Goal: Complete application form

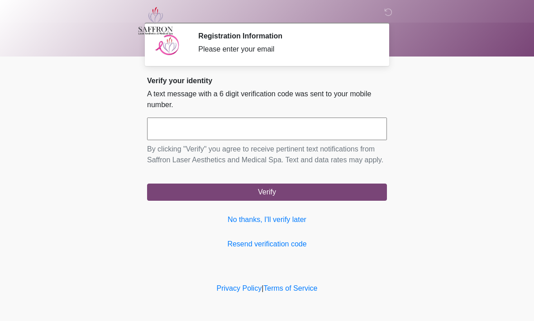
click at [199, 130] on input "text" at bounding box center [267, 129] width 240 height 23
type input "******"
click at [274, 201] on button "Verify" at bounding box center [267, 192] width 240 height 17
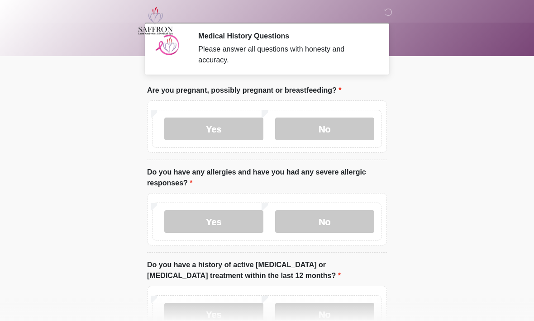
scroll to position [1, 0]
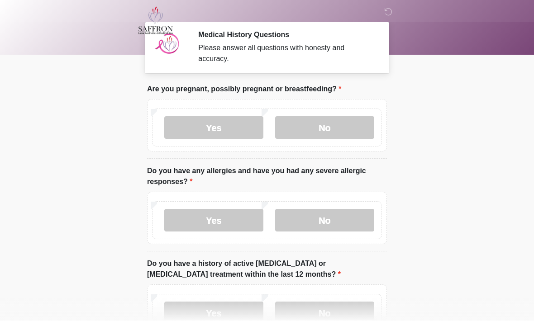
click at [350, 125] on label "No" at bounding box center [324, 128] width 99 height 23
click at [224, 220] on label "Yes" at bounding box center [213, 220] width 99 height 23
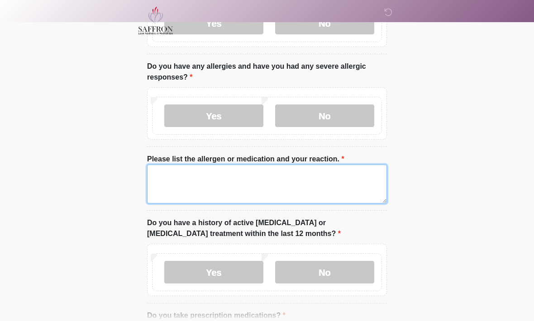
click at [188, 173] on textarea "Please list the allergen or medication and your reaction." at bounding box center [267, 184] width 240 height 39
type textarea "**********"
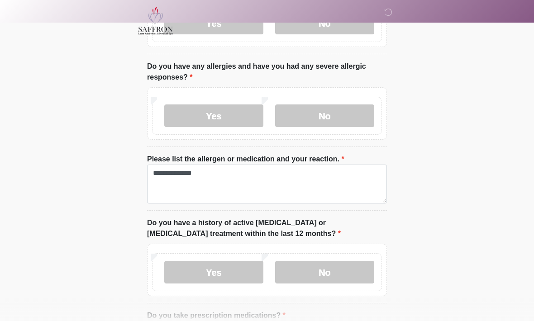
click at [328, 272] on label "No" at bounding box center [324, 272] width 99 height 23
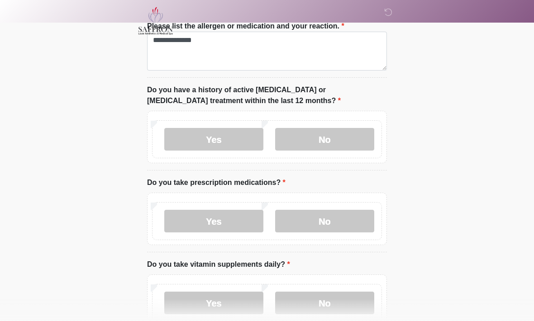
scroll to position [253, 0]
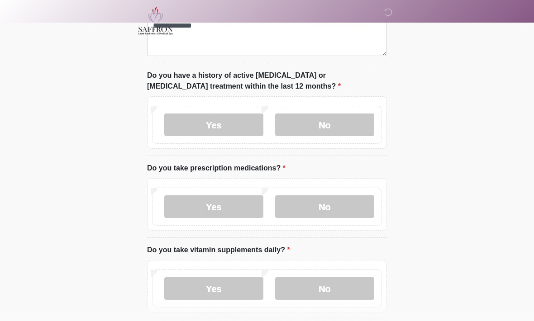
click at [219, 208] on label "Yes" at bounding box center [213, 206] width 99 height 23
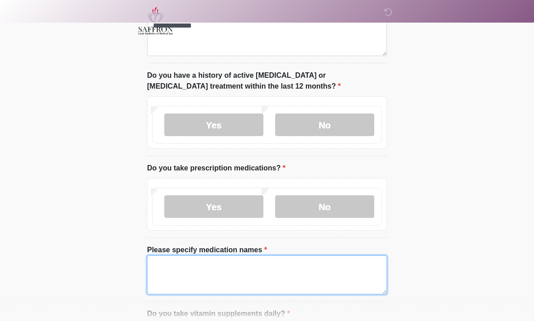
click at [181, 272] on textarea "Please specify medication names" at bounding box center [267, 275] width 240 height 39
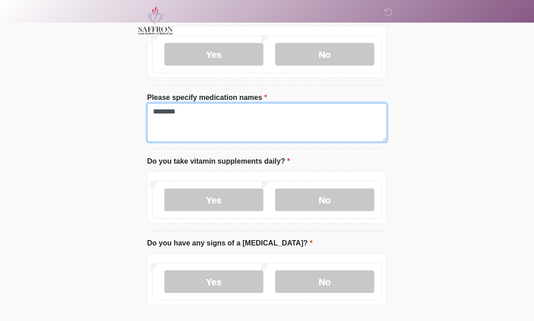
scroll to position [413, 0]
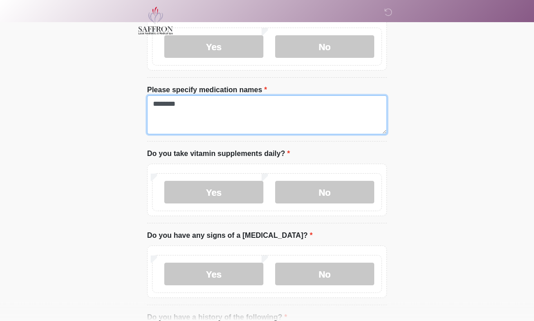
type textarea "********"
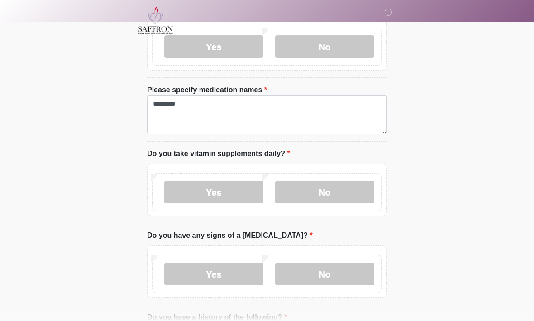
click at [327, 189] on label "No" at bounding box center [324, 192] width 99 height 23
click at [332, 277] on label "No" at bounding box center [324, 274] width 99 height 23
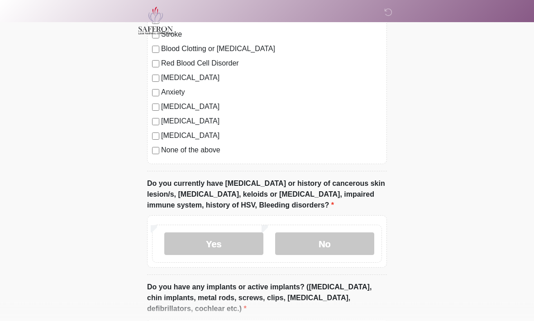
scroll to position [772, 0]
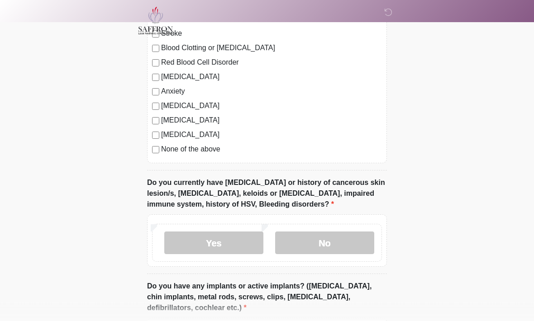
click at [334, 237] on label "No" at bounding box center [324, 243] width 99 height 23
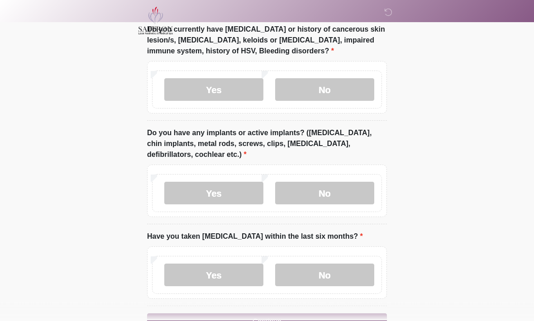
scroll to position [929, 0]
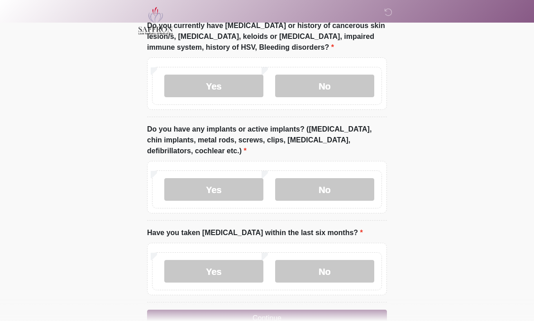
click at [225, 189] on label "Yes" at bounding box center [213, 189] width 99 height 23
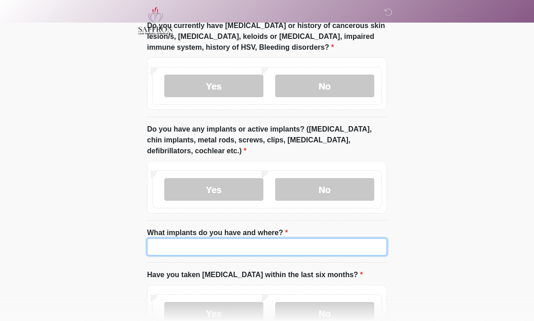
click at [169, 246] on input "What implants do you have and where?" at bounding box center [267, 246] width 240 height 17
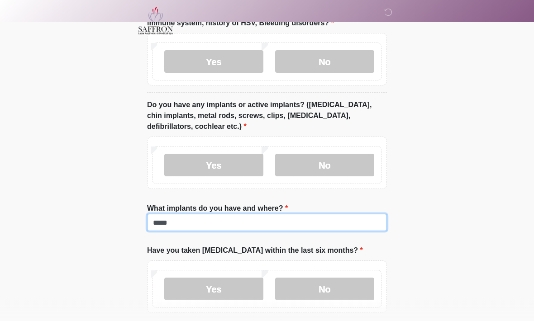
scroll to position [993, 0]
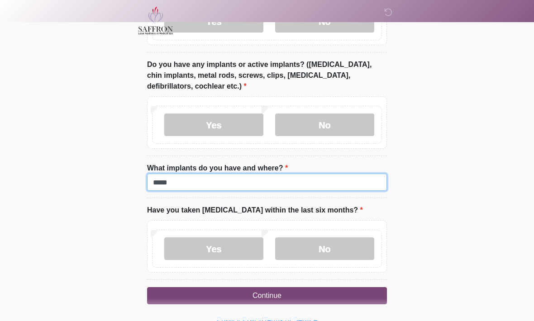
type input "*****"
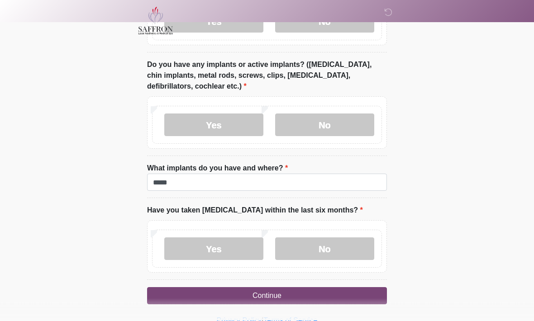
click at [345, 245] on label "No" at bounding box center [324, 249] width 99 height 23
click at [308, 296] on button "Continue" at bounding box center [267, 296] width 240 height 17
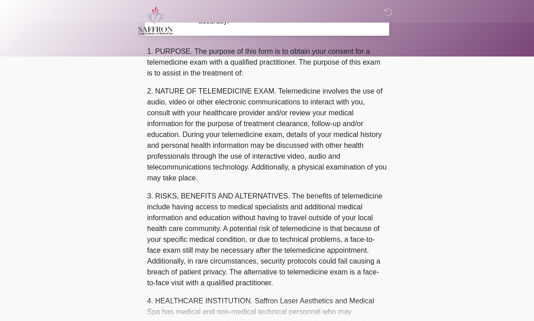
scroll to position [0, 0]
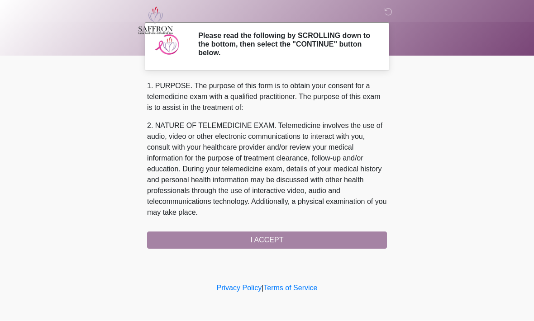
click at [303, 237] on div "1. PURPOSE. The purpose of this form is to obtain your consent for a telemedici…" at bounding box center [267, 165] width 240 height 168
click at [297, 240] on div "1. PURPOSE. The purpose of this form is to obtain your consent for a telemedici…" at bounding box center [267, 165] width 240 height 168
click at [286, 239] on div "1. PURPOSE. The purpose of this form is to obtain your consent for a telemedici…" at bounding box center [267, 165] width 240 height 168
click at [275, 235] on div "1. PURPOSE. The purpose of this form is to obtain your consent for a telemedici…" at bounding box center [267, 165] width 240 height 168
click at [280, 237] on div "1. PURPOSE. The purpose of this form is to obtain your consent for a telemedici…" at bounding box center [267, 165] width 240 height 168
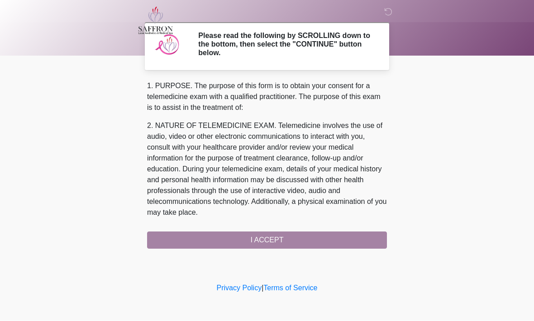
click at [280, 242] on div "1. PURPOSE. The purpose of this form is to obtain your consent for a telemedici…" at bounding box center [267, 165] width 240 height 168
click at [263, 245] on div "1. PURPOSE. The purpose of this form is to obtain your consent for a telemedici…" at bounding box center [267, 165] width 240 height 168
click at [266, 239] on div "1. PURPOSE. The purpose of this form is to obtain your consent for a telemedici…" at bounding box center [267, 165] width 240 height 168
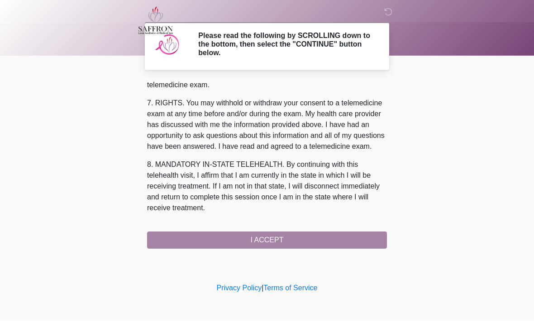
scroll to position [406, 0]
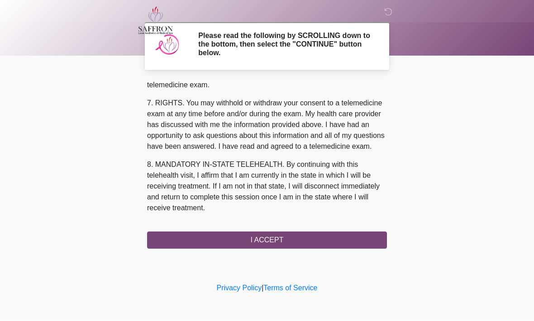
click at [298, 240] on button "I ACCEPT" at bounding box center [267, 240] width 240 height 17
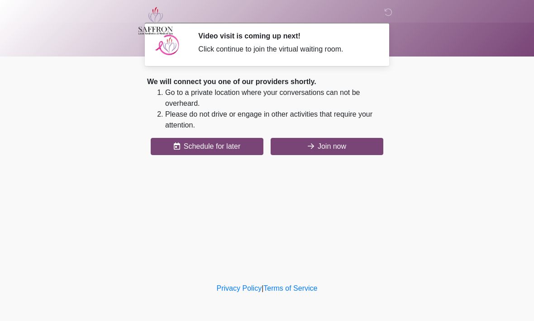
click at [348, 145] on button "Join now" at bounding box center [326, 146] width 113 height 17
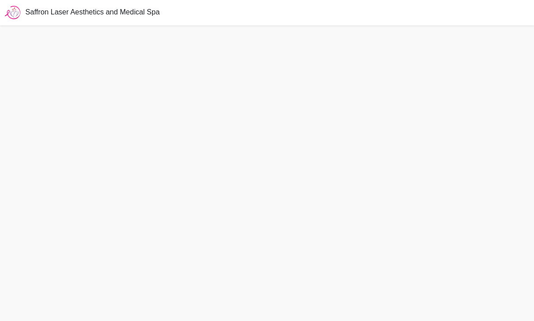
click at [72, 21] on div "Saffron Laser Aesthetics and Medical Spa" at bounding box center [267, 12] width 534 height 25
